Goal: Navigation & Orientation: Find specific page/section

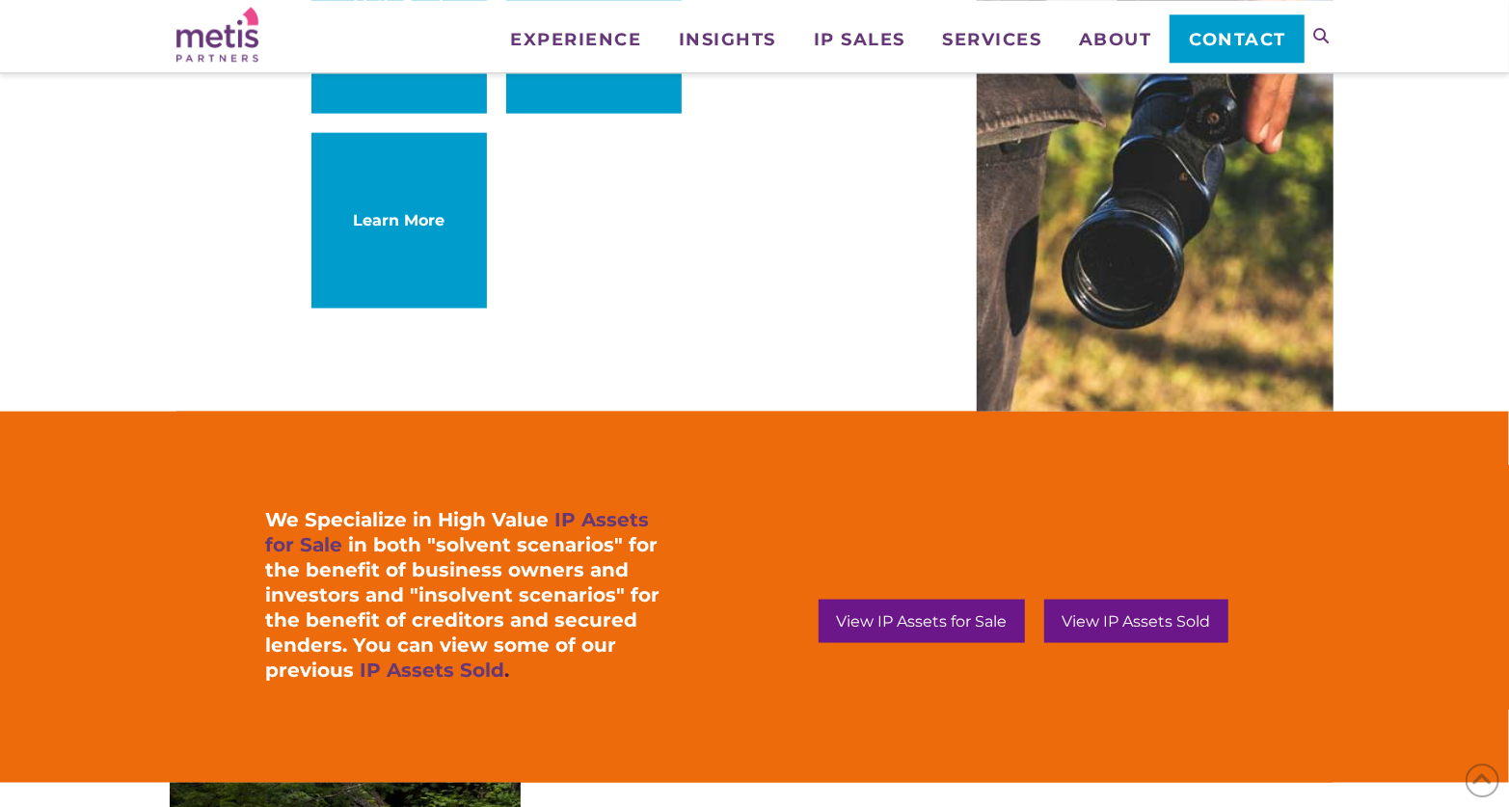
scroll to position [1605, 0]
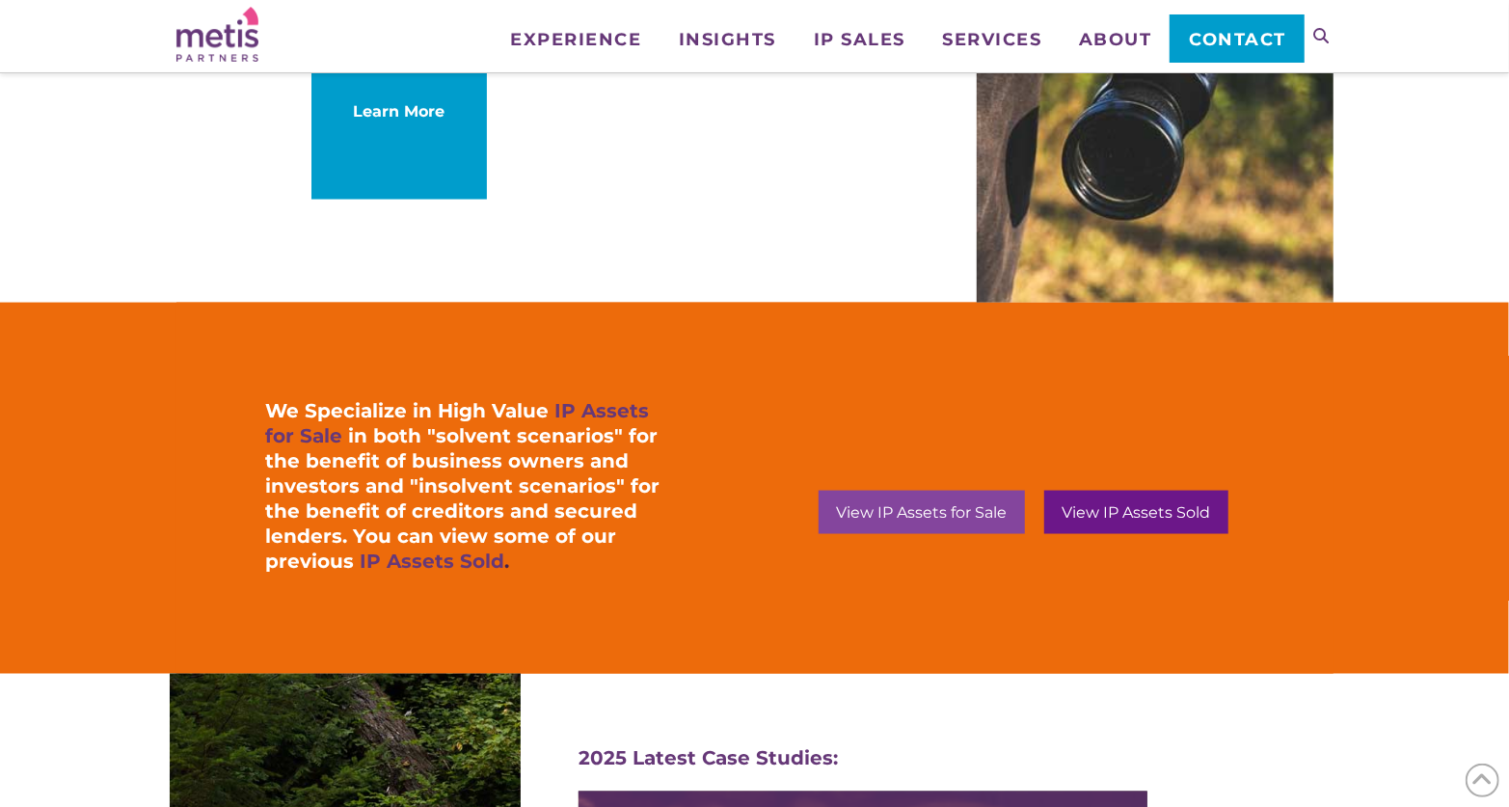
click at [975, 511] on span "View IP Assets for Sale" at bounding box center [921, 512] width 171 height 15
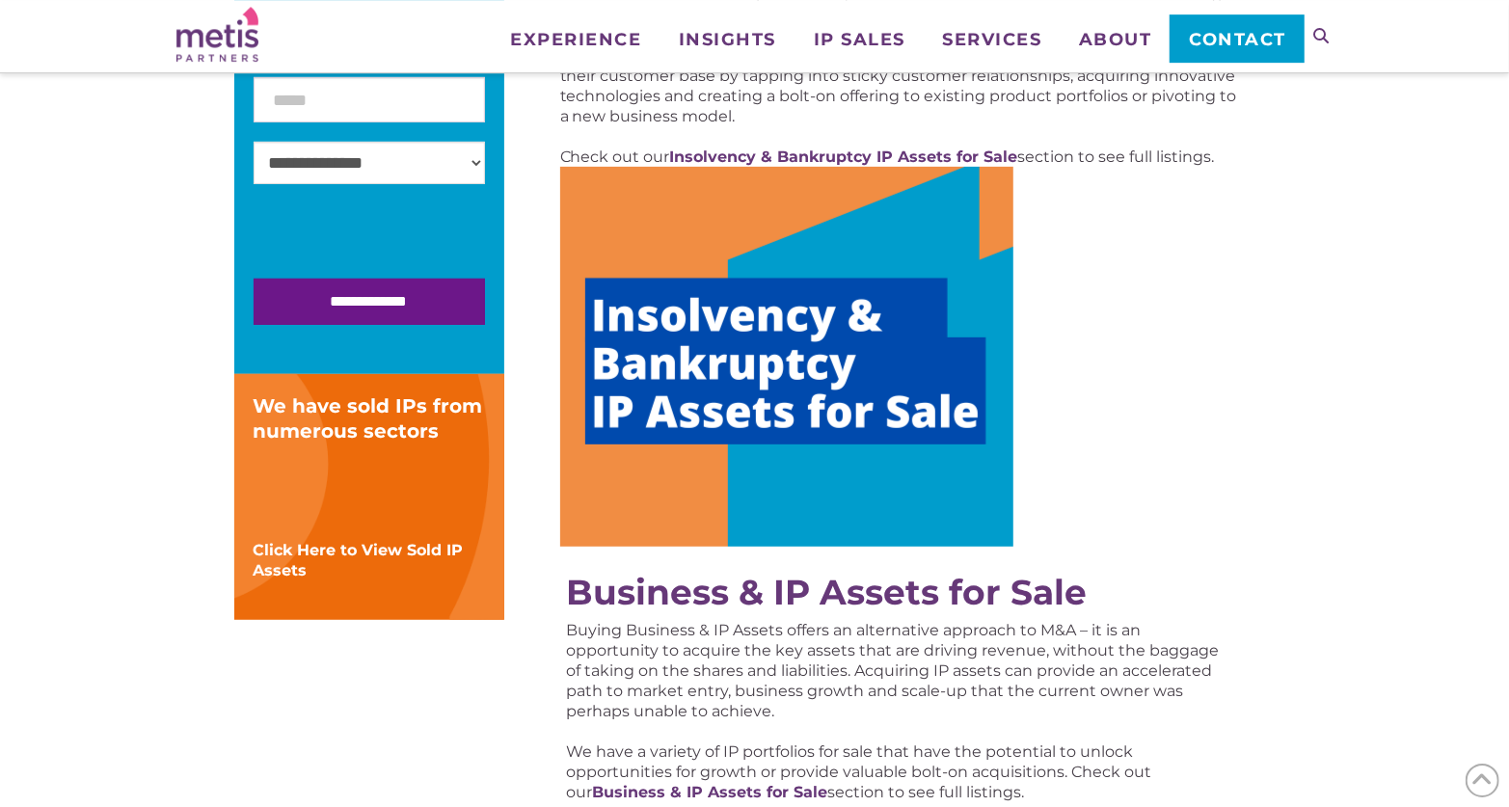
scroll to position [401, 0]
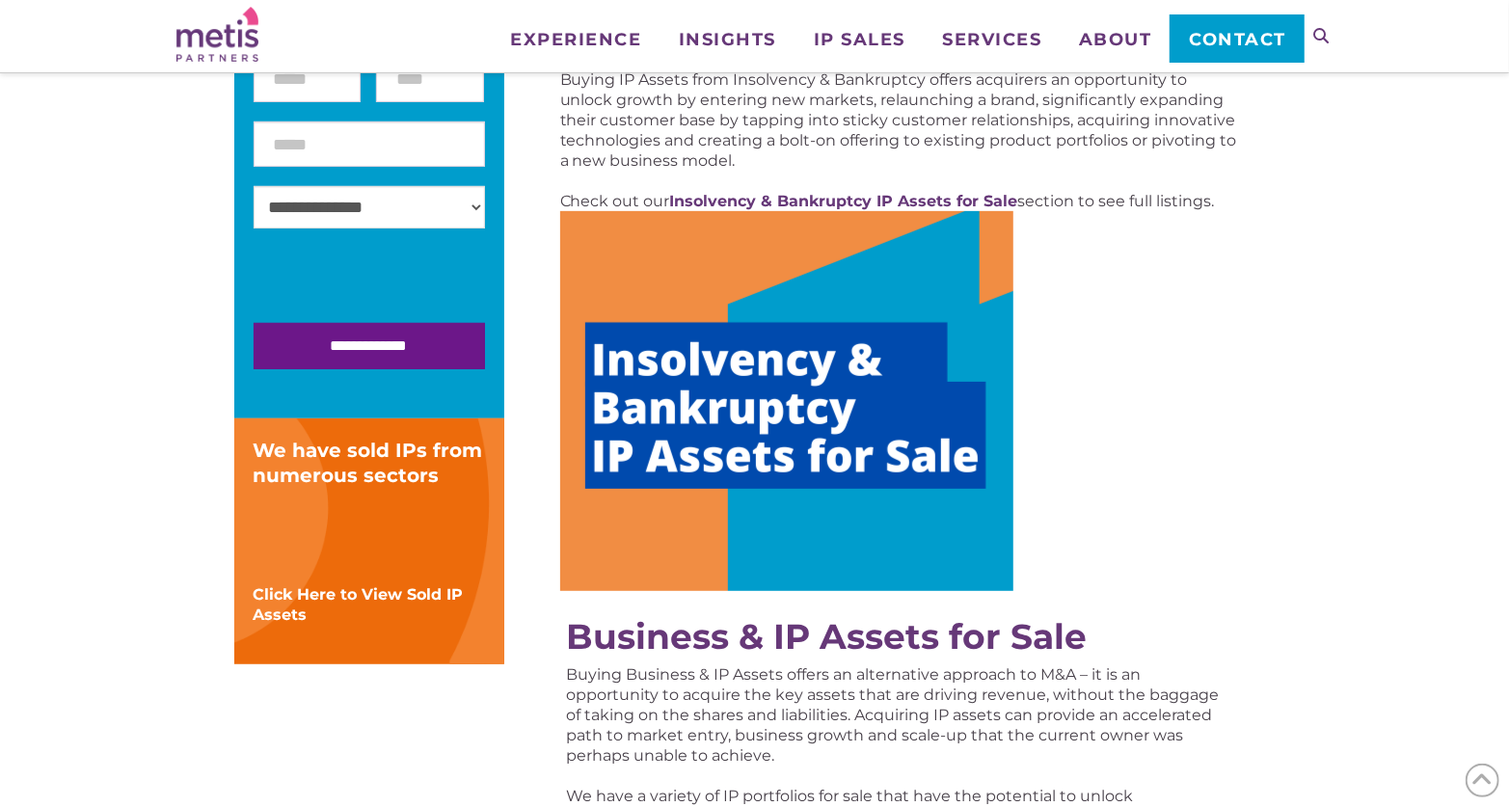
click at [884, 420] on img at bounding box center [786, 401] width 453 height 380
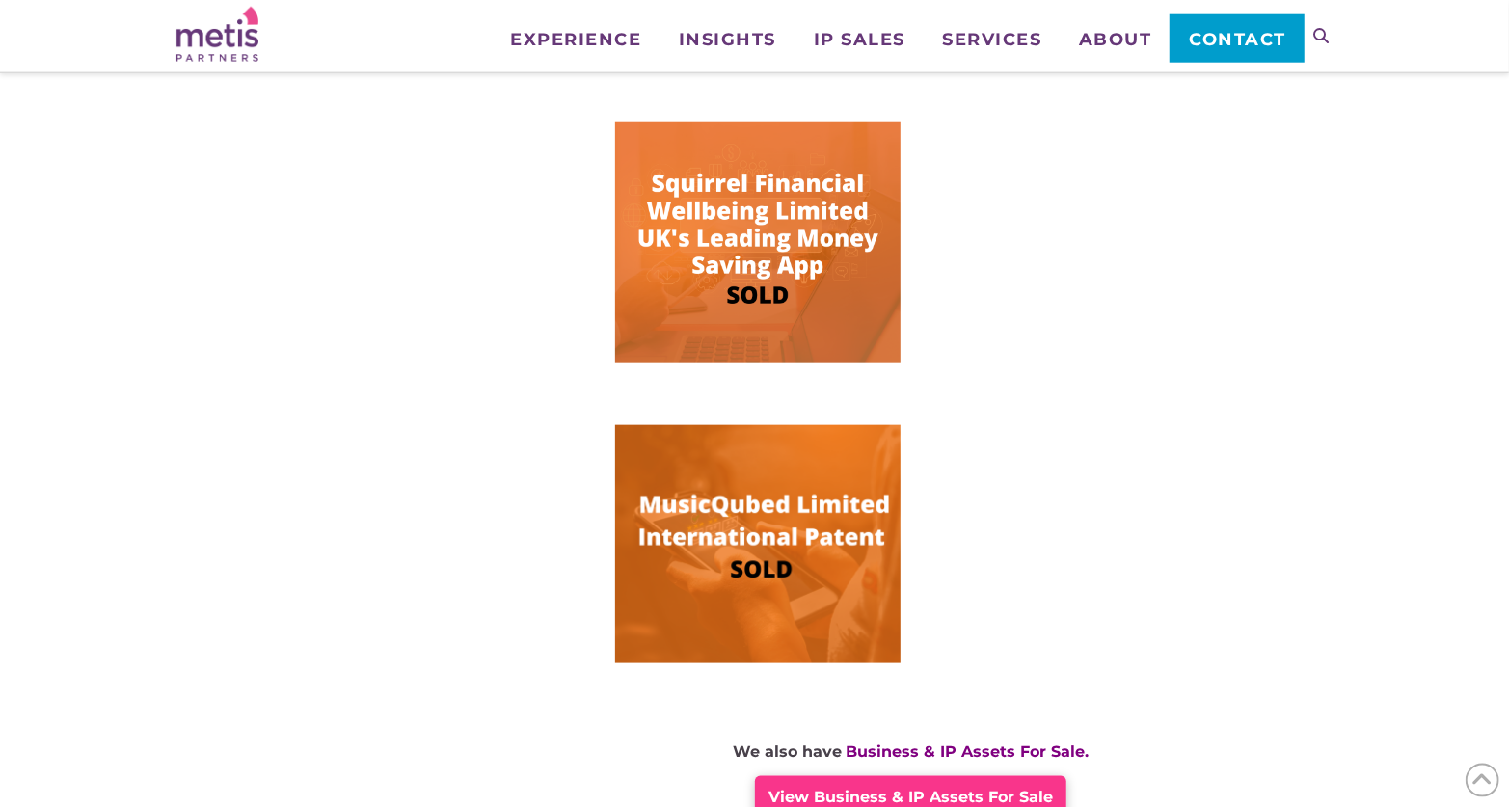
scroll to position [1605, 0]
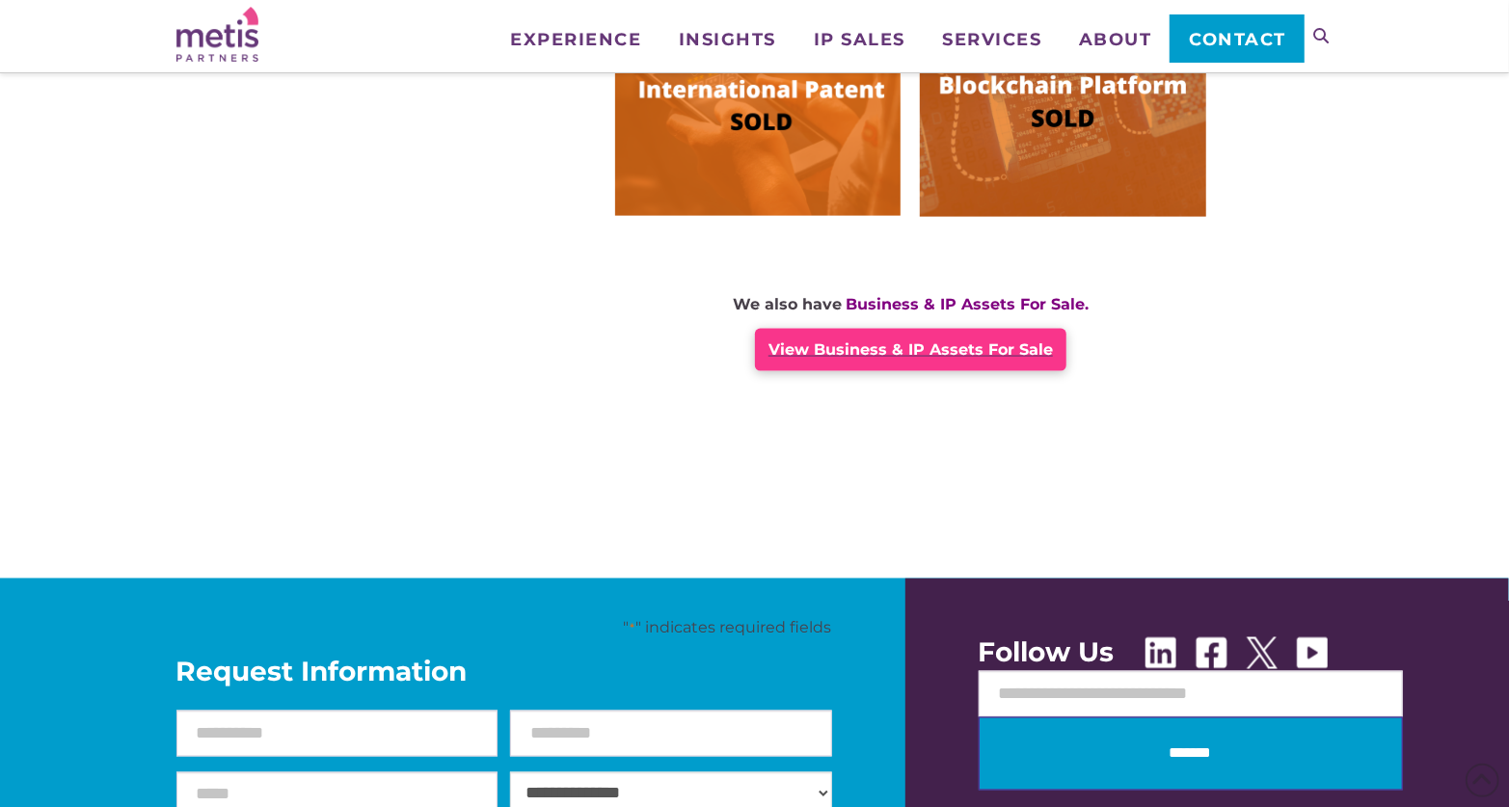
click at [878, 355] on span "View Business & IP Assets For Sale" at bounding box center [911, 349] width 284 height 18
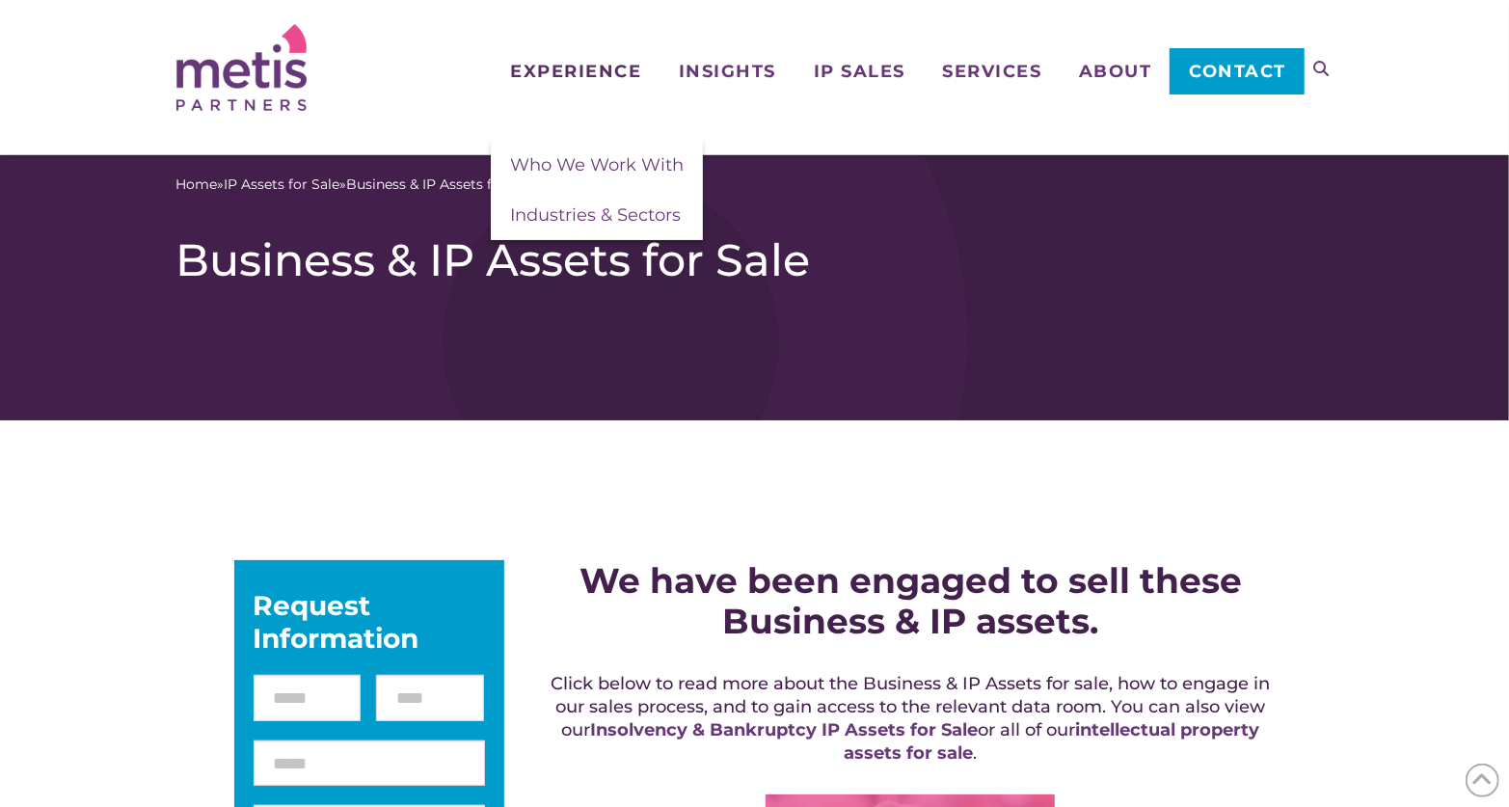
click at [556, 68] on span "Experience" at bounding box center [575, 71] width 131 height 17
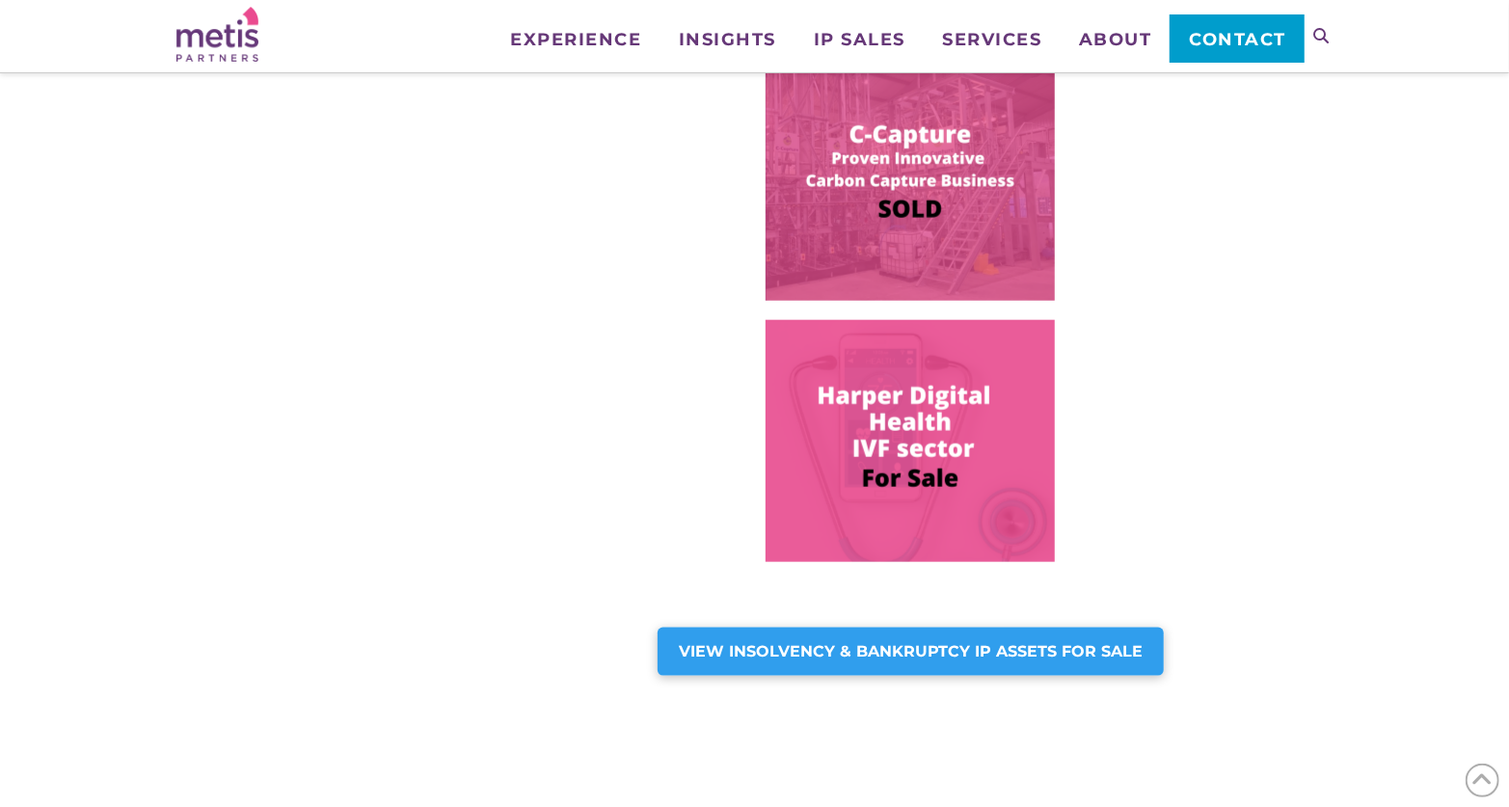
scroll to position [401, 0]
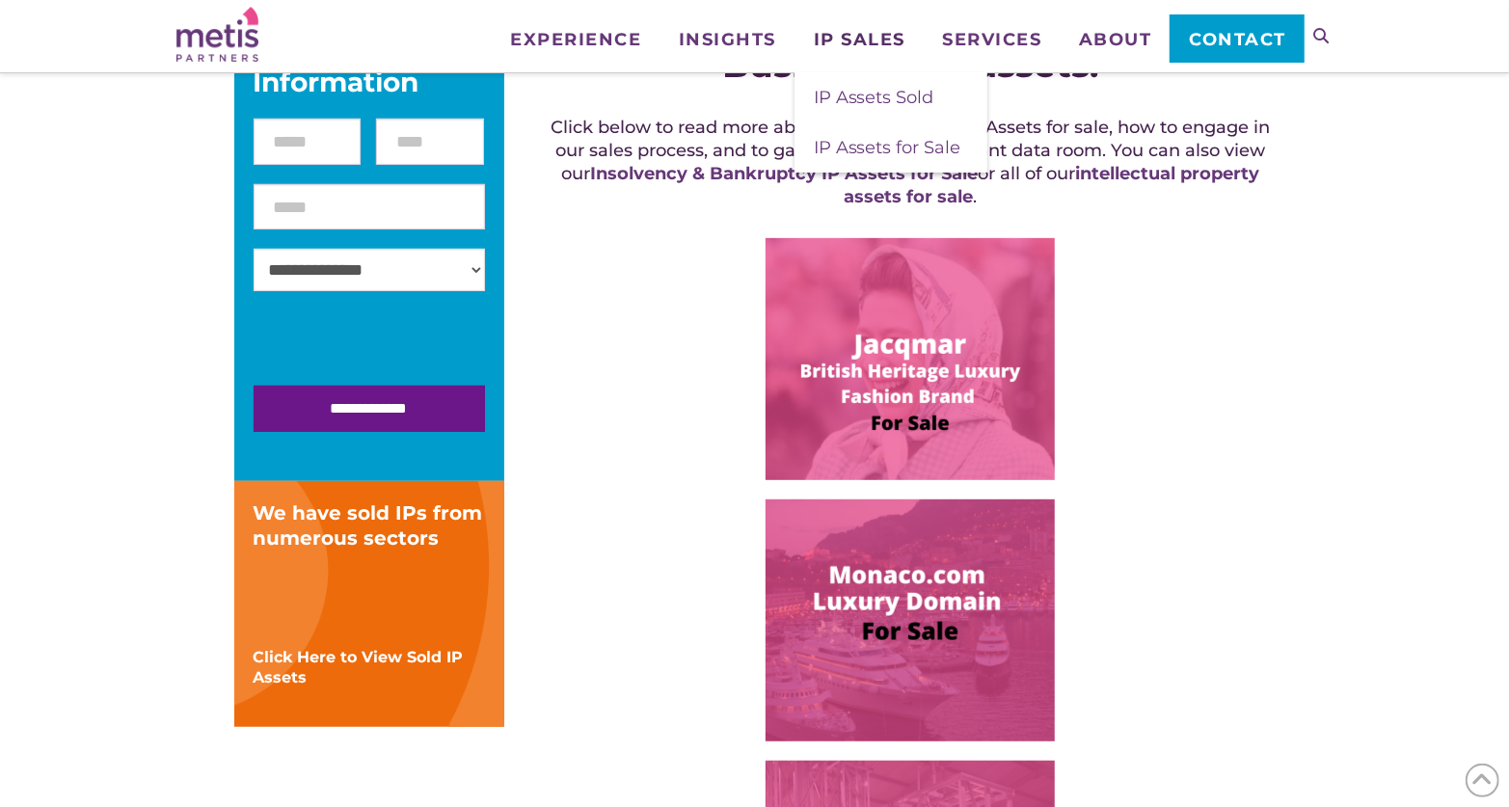
click at [848, 39] on span "IP Sales" at bounding box center [860, 39] width 92 height 17
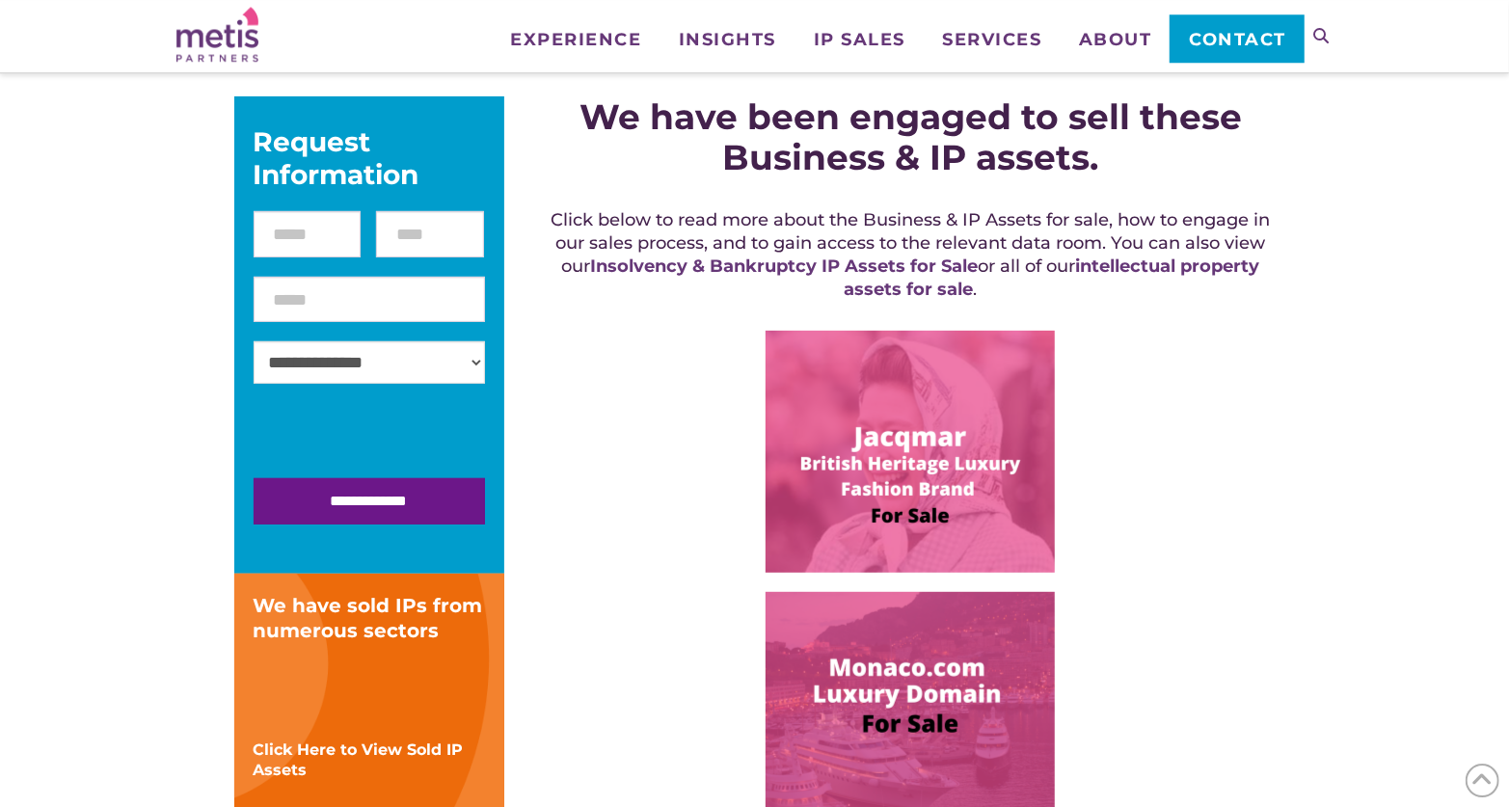
scroll to position [0, 0]
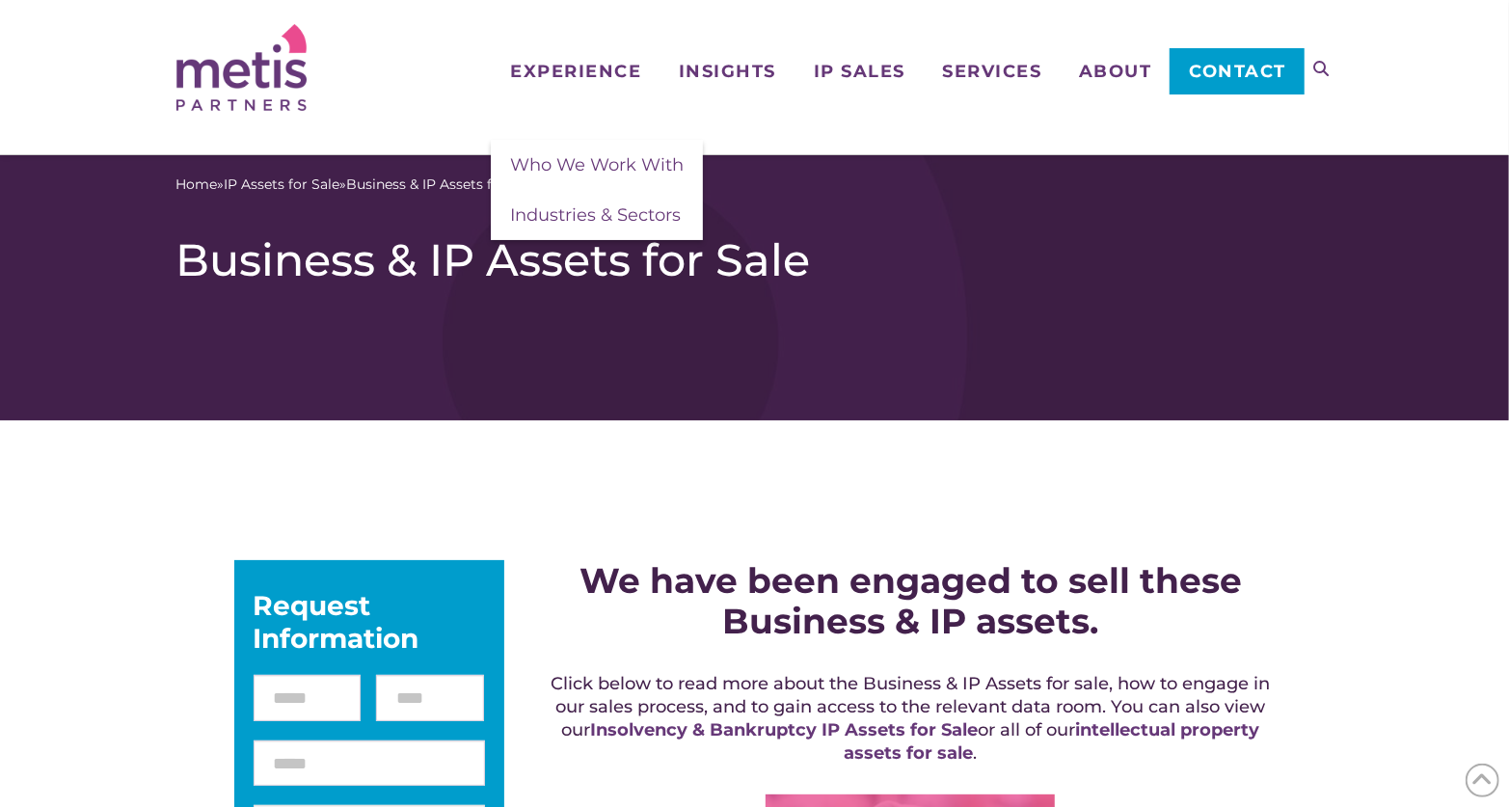
click at [276, 74] on img at bounding box center [241, 67] width 130 height 87
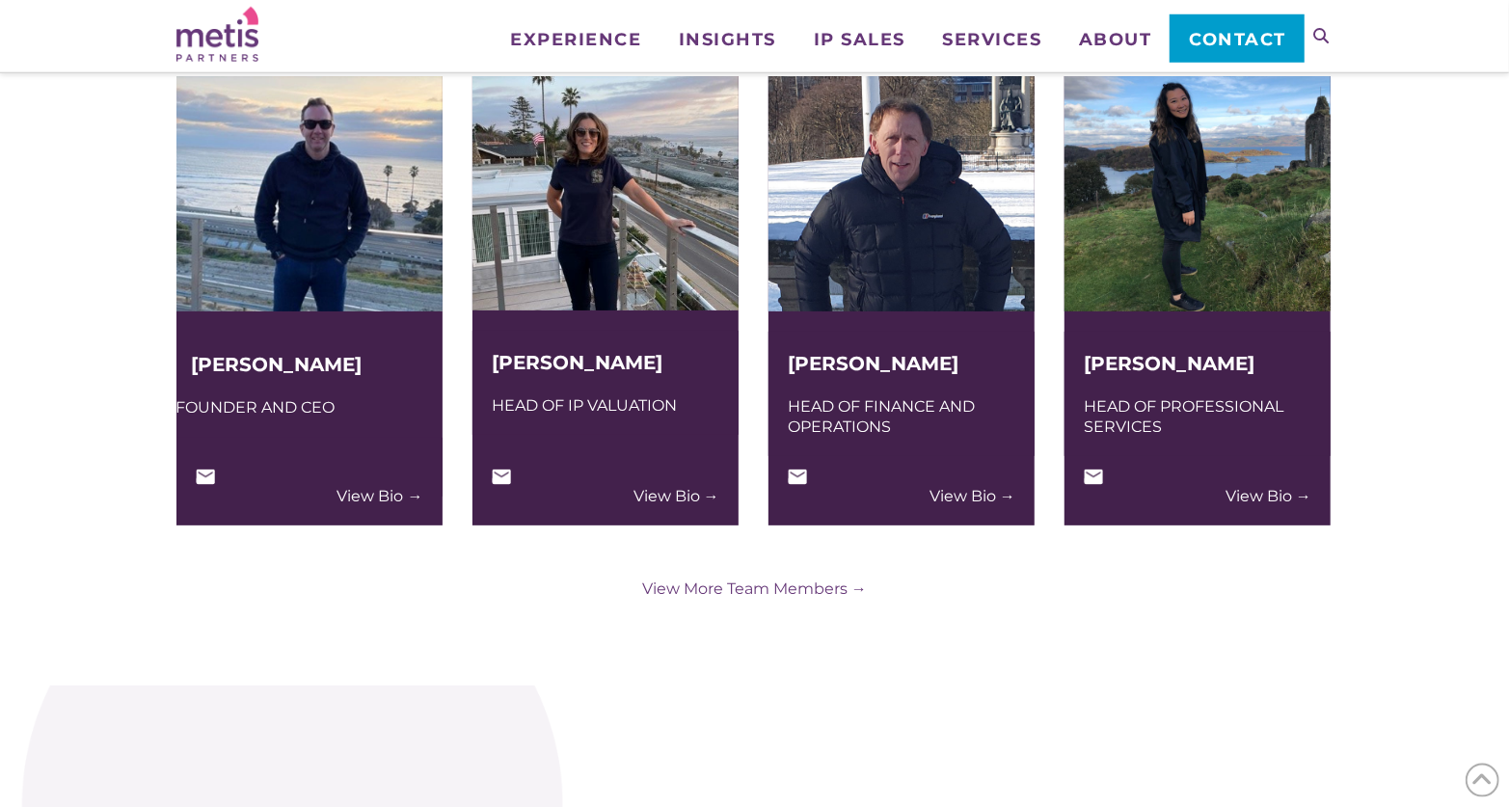
scroll to position [4814, 0]
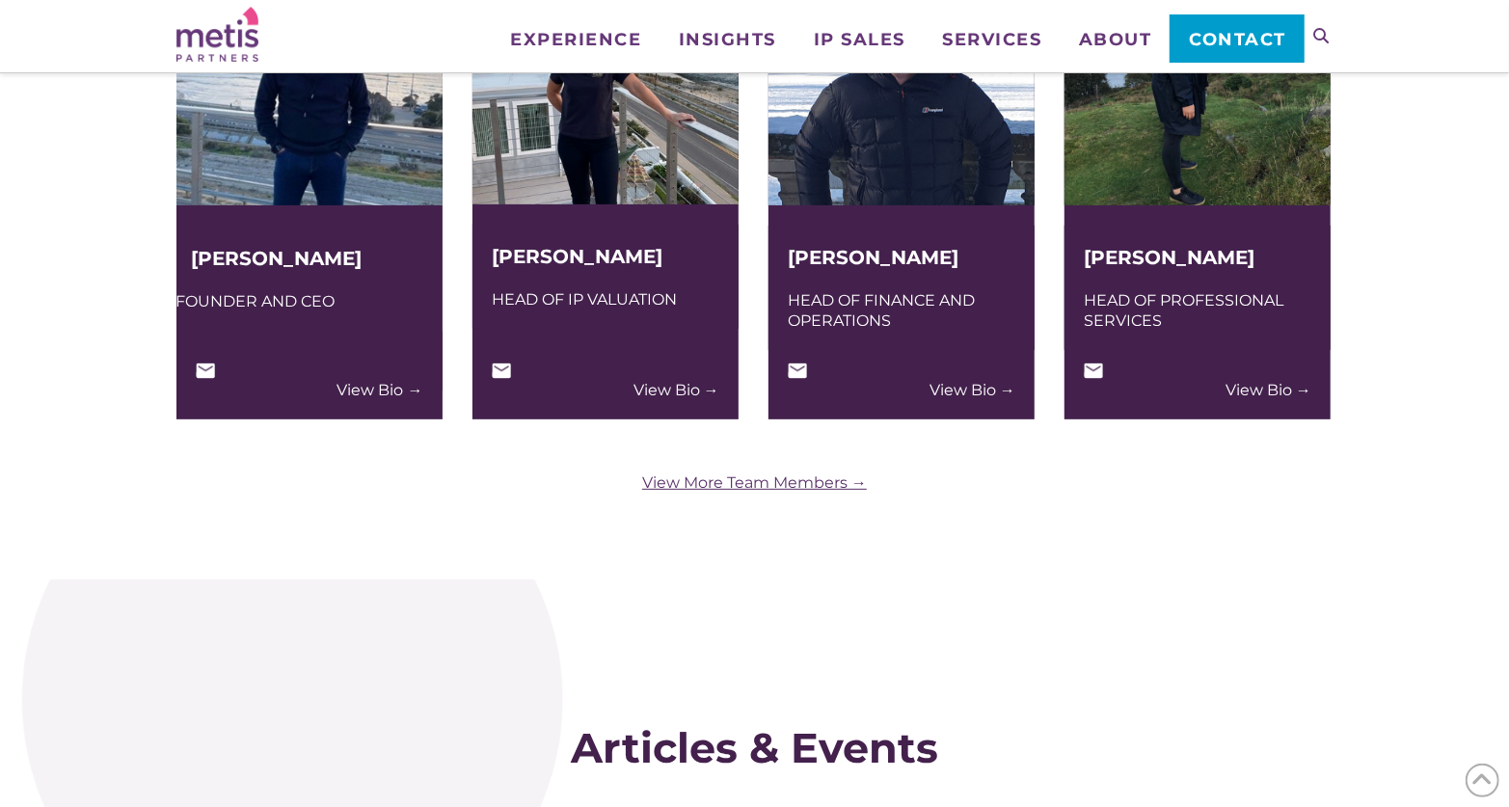
click at [803, 479] on link "View More Team Members →" at bounding box center [754, 482] width 1157 height 20
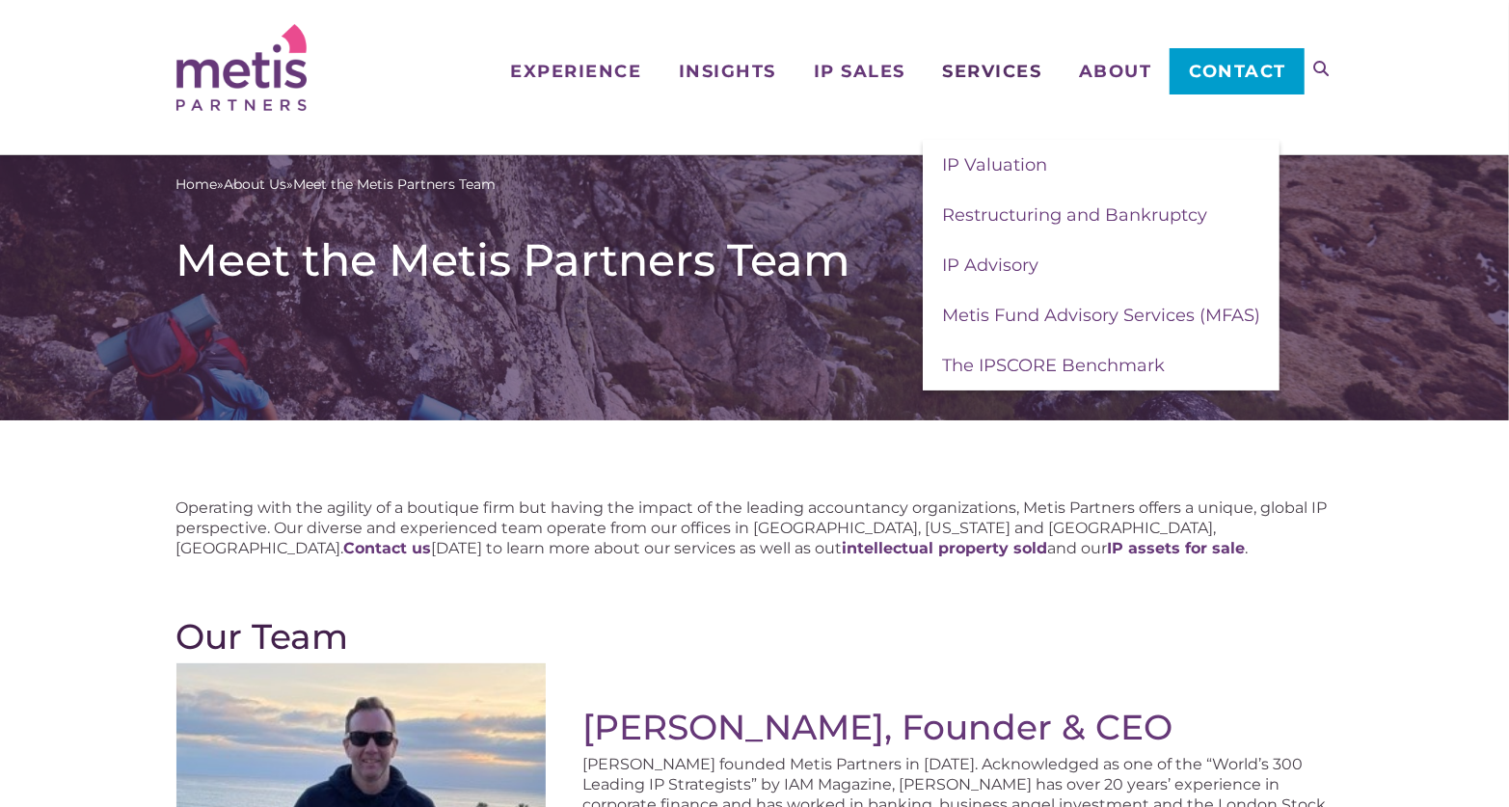
click at [1024, 66] on span "Services" at bounding box center [991, 71] width 99 height 17
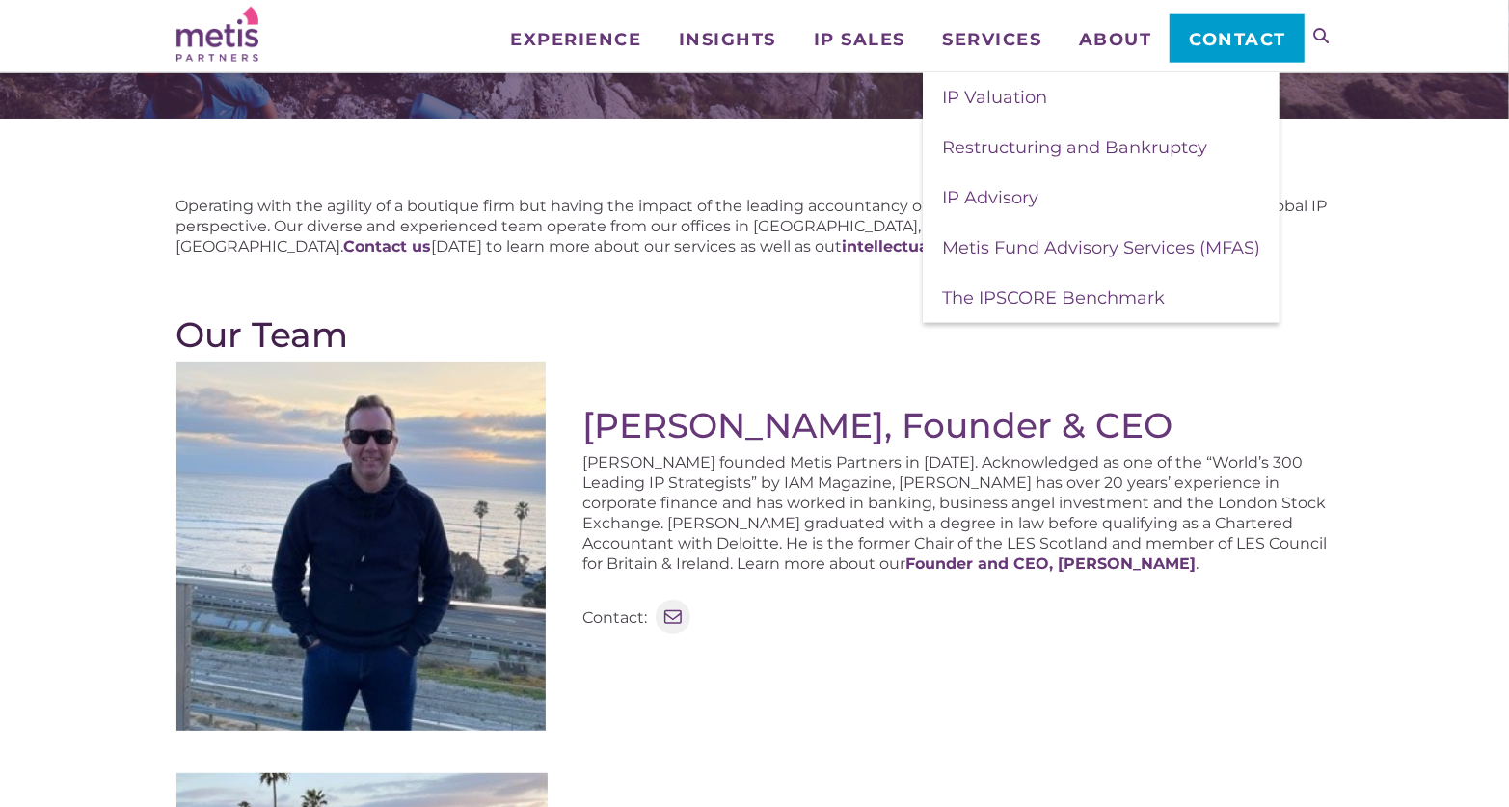
scroll to position [100, 0]
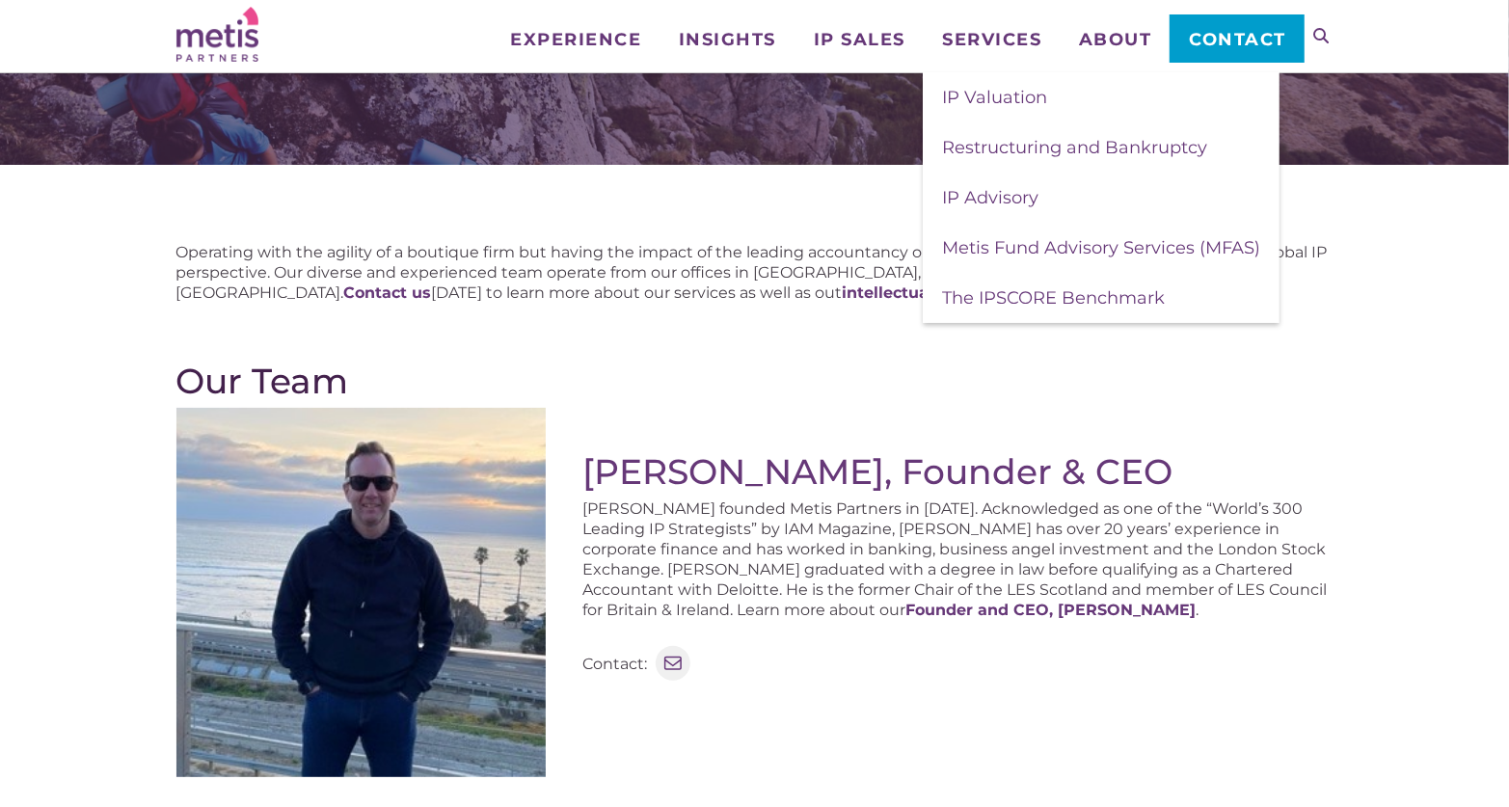
click at [238, 40] on img at bounding box center [217, 34] width 82 height 55
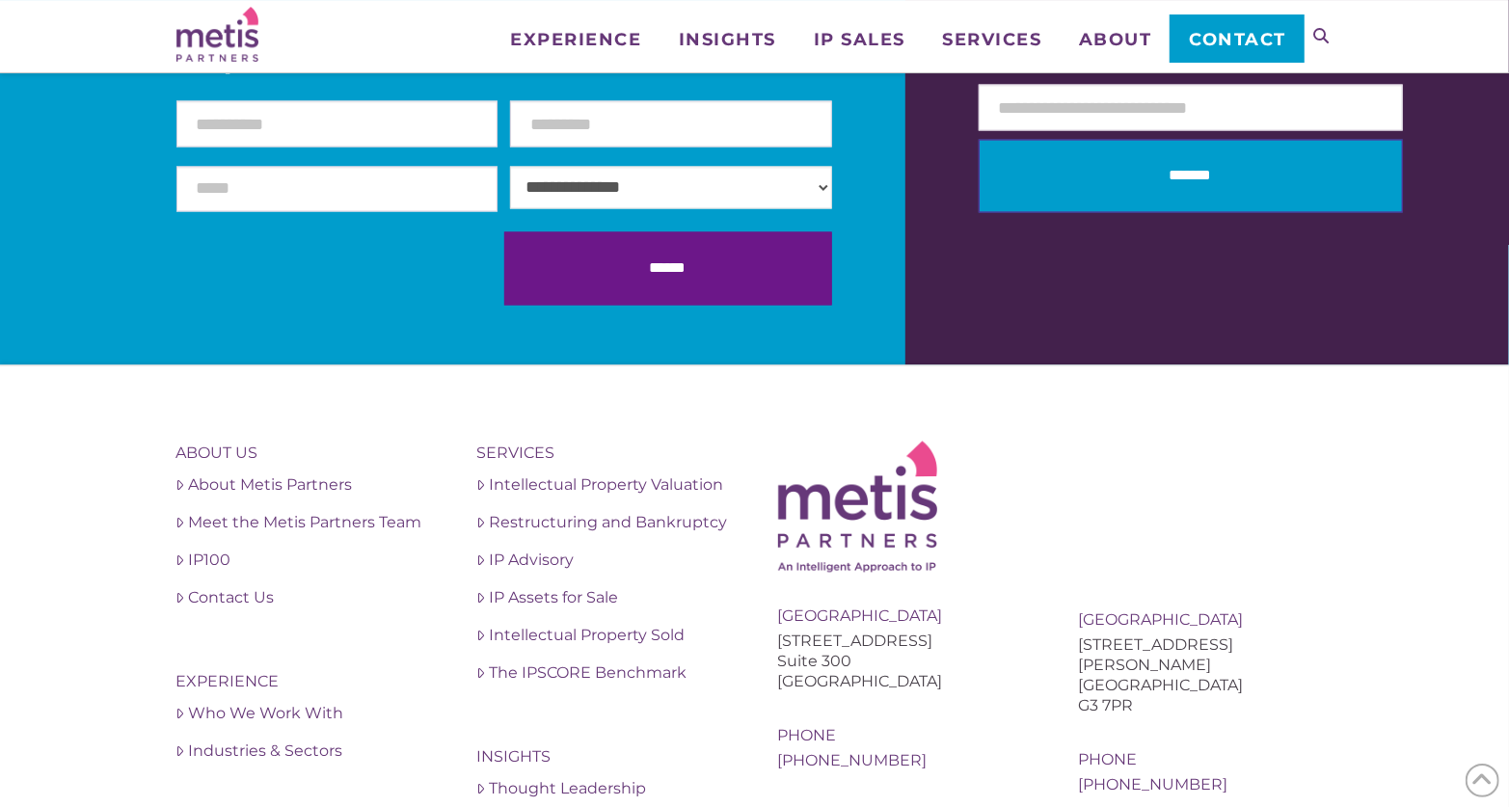
scroll to position [6815, 0]
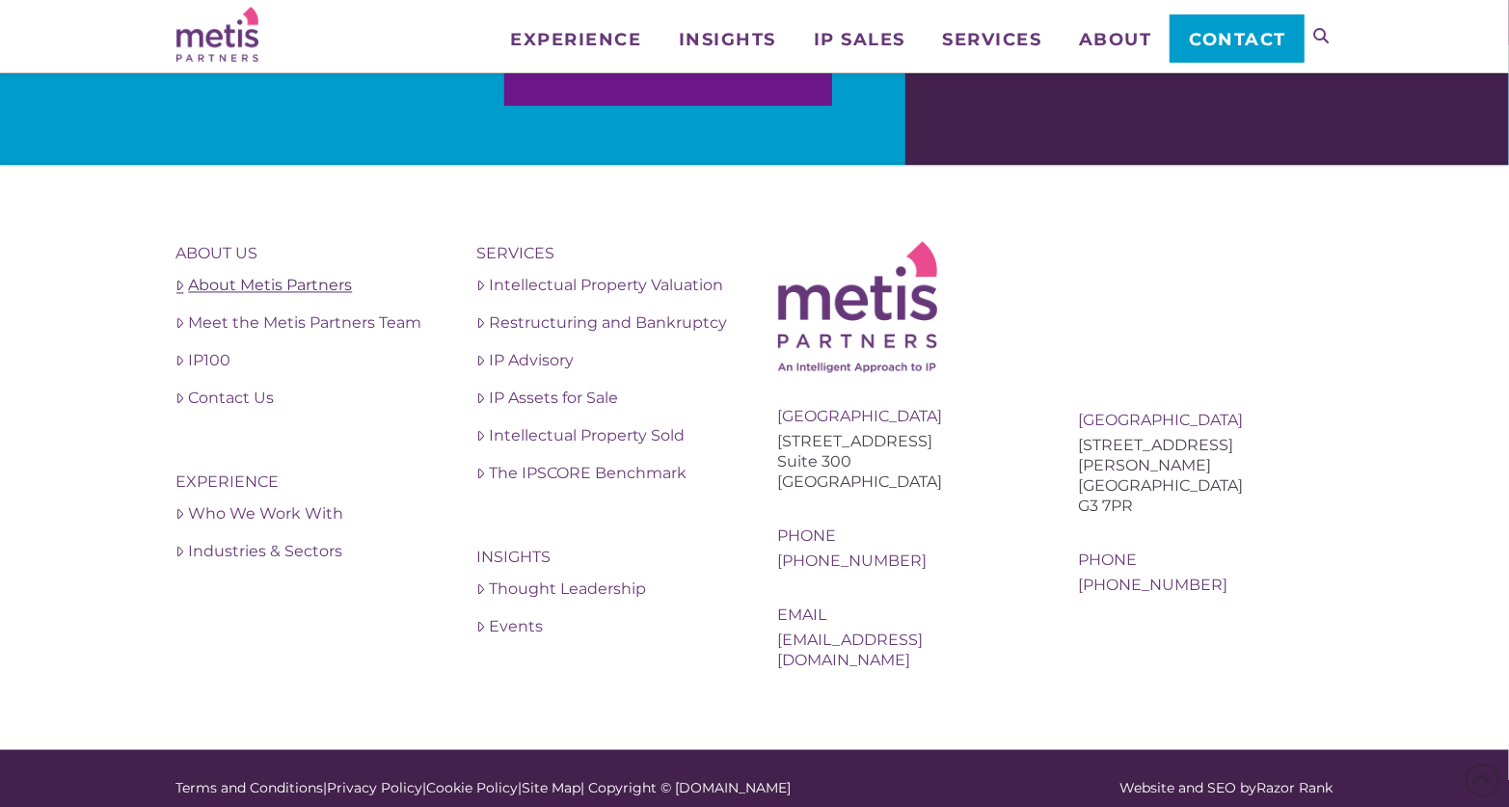
click at [258, 286] on link "About Metis Partners" at bounding box center [303, 285] width 255 height 23
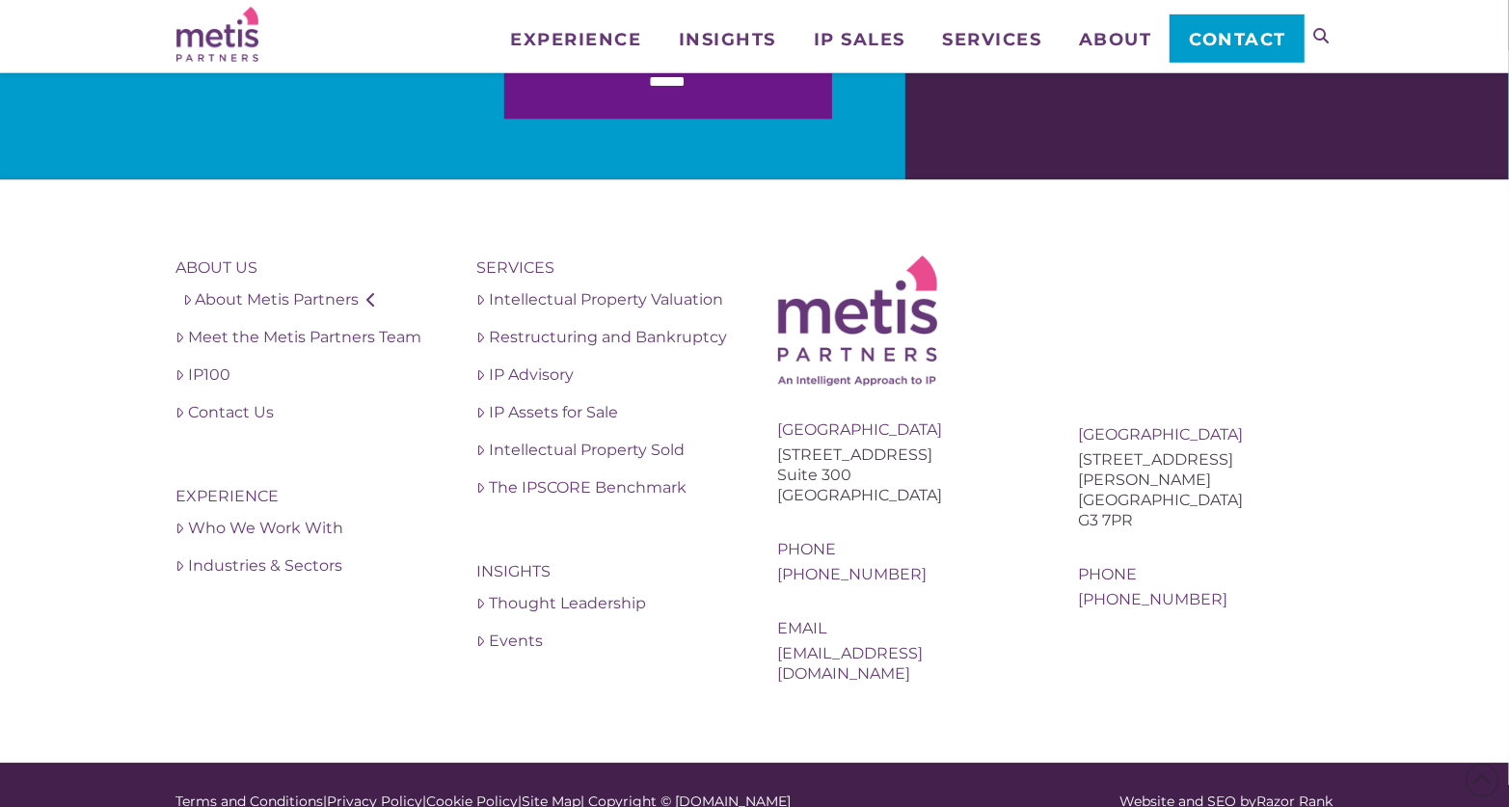
scroll to position [3641, 0]
